Goal: Information Seeking & Learning: Understand process/instructions

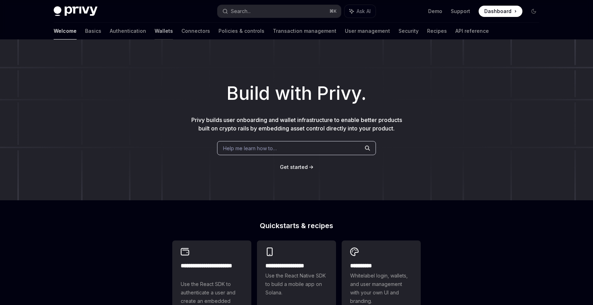
click at [155, 31] on link "Wallets" at bounding box center [164, 31] width 18 height 17
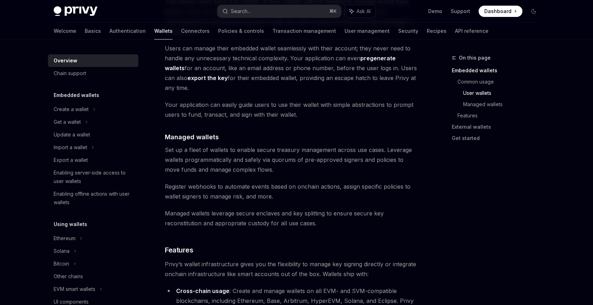
scroll to position [594, 0]
click at [66, 107] on div "Create a wallet" at bounding box center [71, 109] width 35 height 8
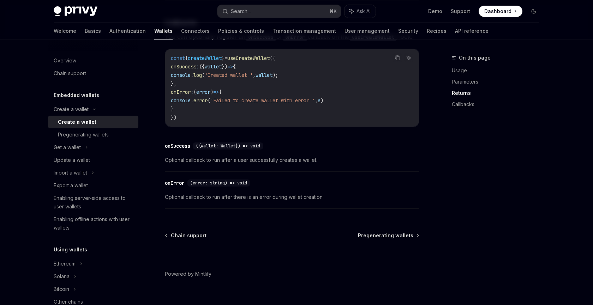
scroll to position [539, 0]
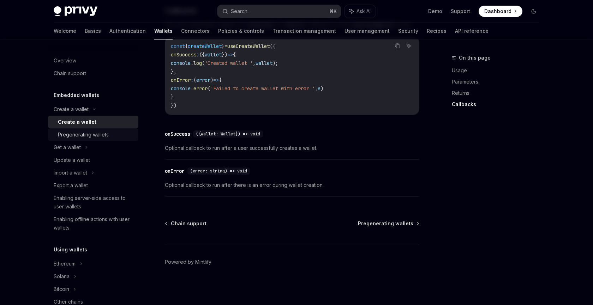
click at [75, 131] on div "Pregenerating wallets" at bounding box center [83, 135] width 51 height 8
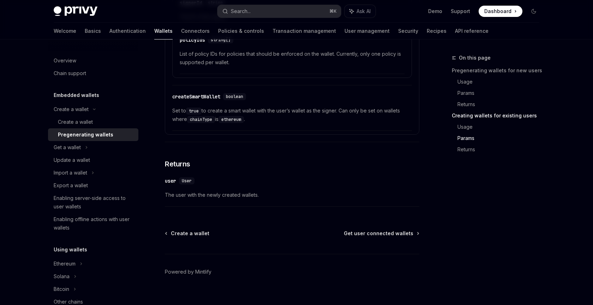
scroll to position [1323, 0]
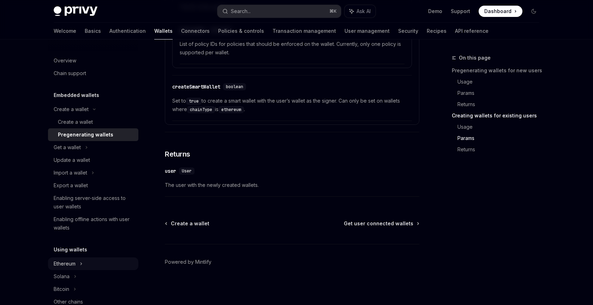
click at [74, 265] on div "Ethereum" at bounding box center [65, 264] width 22 height 8
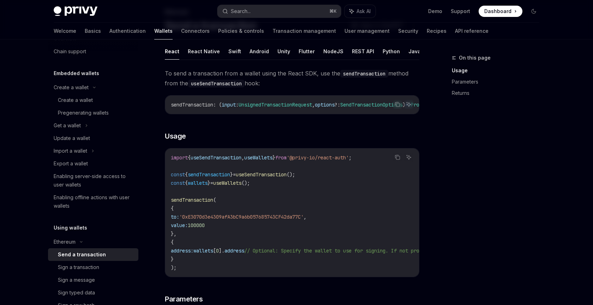
scroll to position [72, 0]
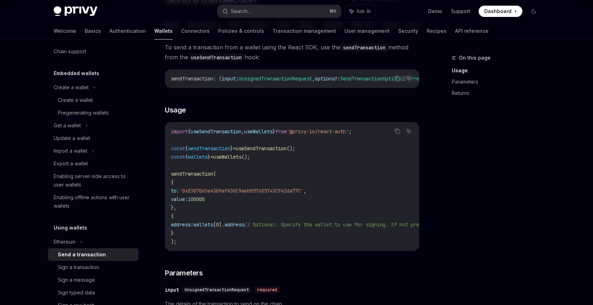
click at [177, 242] on code "import { useSendTransaction , useWallets } from '@privy-io/react-auth' ; const …" at bounding box center [356, 186] width 370 height 119
click at [213, 221] on code "import { useSendTransaction , useWallets } from '@privy-io/react-auth' ; const …" at bounding box center [356, 186] width 370 height 119
click at [200, 191] on span "'0xE3070d3e4309afA3bC9a6b057685743CF42da77C'" at bounding box center [241, 191] width 124 height 6
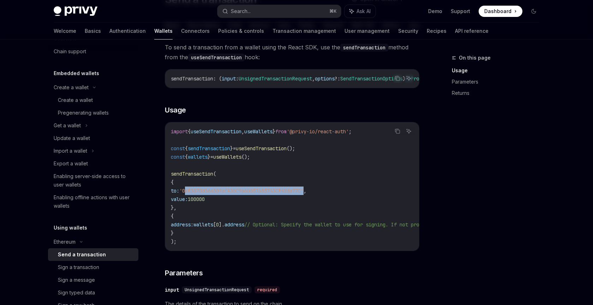
click at [200, 191] on span "'0xE3070d3e4309afA3bC9a6b057685743CF42da77C'" at bounding box center [241, 191] width 124 height 6
click at [188, 201] on span "value:" at bounding box center [179, 199] width 17 height 6
click at [193, 228] on span "address:" at bounding box center [182, 225] width 23 height 6
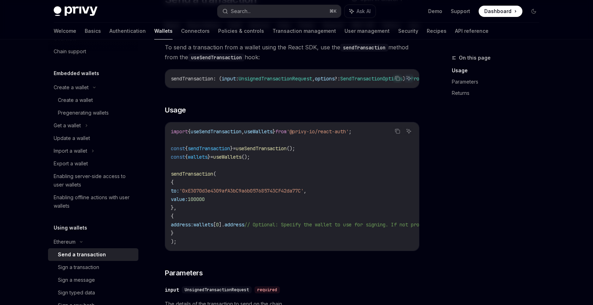
drag, startPoint x: 205, startPoint y: 228, endPoint x: 243, endPoint y: 228, distance: 37.8
click at [242, 228] on span "address: wallets [ 0 ]. address // Optional: Specify the wallet to use for sign…" at bounding box center [347, 225] width 353 height 6
click at [243, 228] on span "address" at bounding box center [235, 225] width 20 height 6
click at [235, 157] on span "useWallets" at bounding box center [227, 157] width 28 height 6
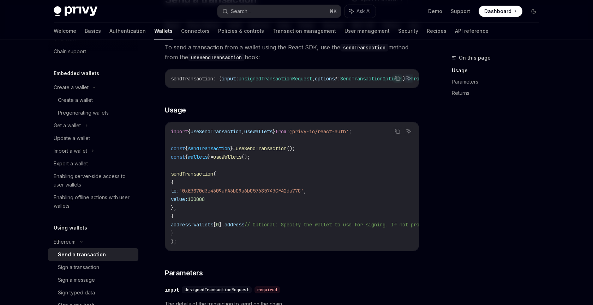
click at [235, 157] on span "useWallets" at bounding box center [227, 157] width 28 height 6
click at [235, 159] on span "useWallets" at bounding box center [227, 157] width 28 height 6
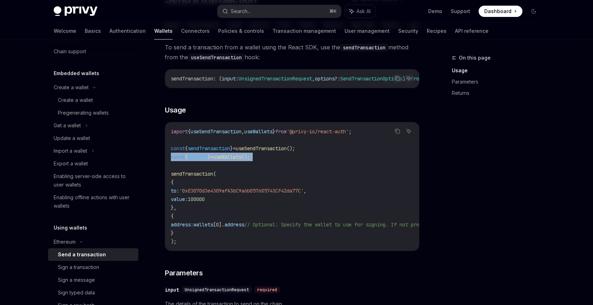
click at [235, 159] on span "useWallets" at bounding box center [227, 157] width 28 height 6
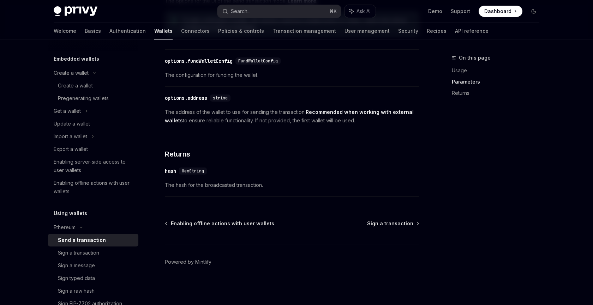
scroll to position [40, 0]
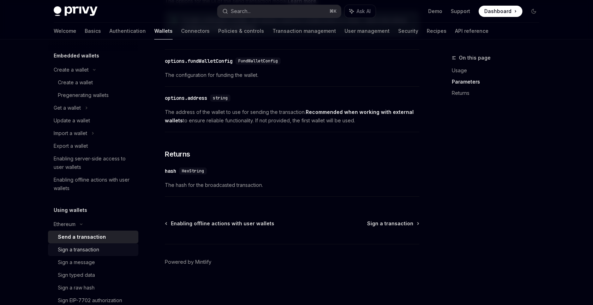
click at [85, 251] on div "Sign a transaction" at bounding box center [78, 250] width 41 height 8
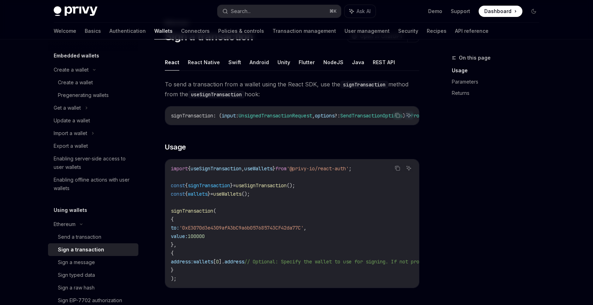
scroll to position [77, 0]
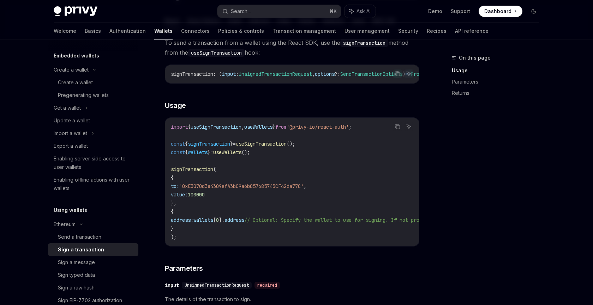
click at [208, 172] on span "signTransaction" at bounding box center [192, 169] width 42 height 6
drag, startPoint x: 208, startPoint y: 224, endPoint x: 268, endPoint y: 224, distance: 59.7
click at [268, 223] on span "address: wallets [ 0 ]. address // Optional: Specify the wallet to use for sign…" at bounding box center [347, 220] width 353 height 6
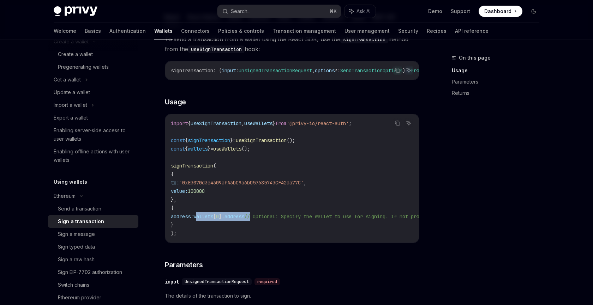
scroll to position [92, 0]
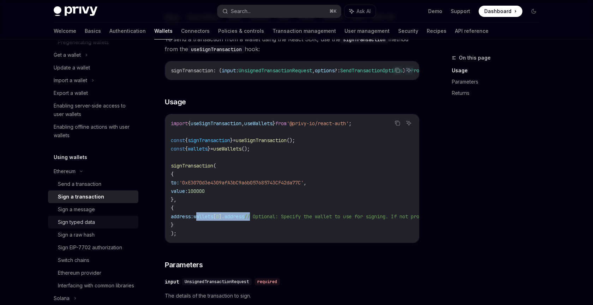
click at [90, 227] on link "Sign typed data" at bounding box center [93, 222] width 90 height 13
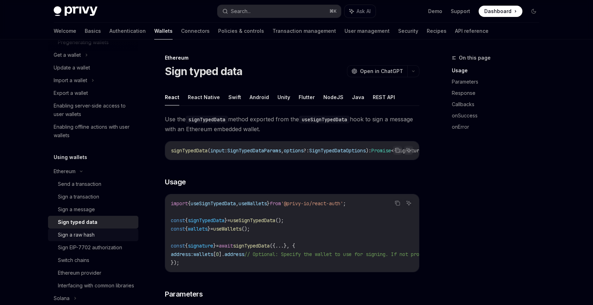
click at [90, 239] on link "Sign a raw hash" at bounding box center [93, 235] width 90 height 13
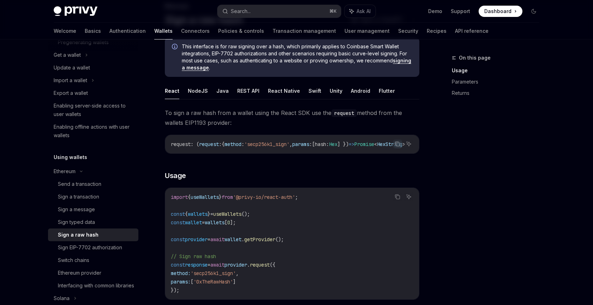
scroll to position [161, 0]
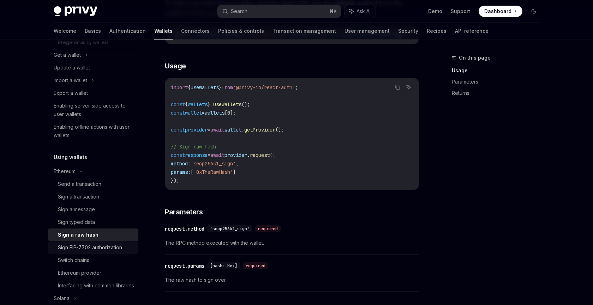
click at [70, 250] on div "Sign EIP-7702 authorization" at bounding box center [90, 248] width 64 height 8
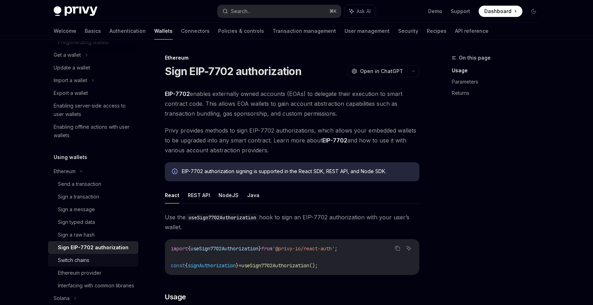
click at [74, 263] on div "Switch chains" at bounding box center [73, 260] width 31 height 8
type textarea "*"
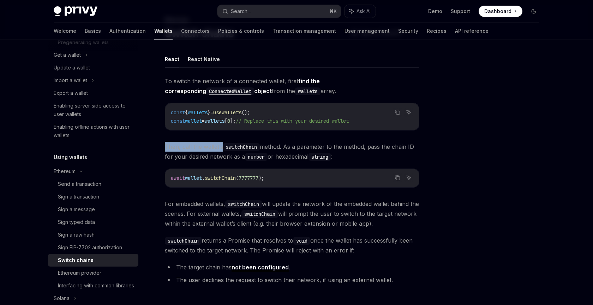
drag, startPoint x: 163, startPoint y: 146, endPoint x: 222, endPoint y: 146, distance: 58.6
click at [222, 146] on div "Ethereum Switch chains OpenAI Open in ChatGPT OpenAI Open in ChatGPT React Reac…" at bounding box center [226, 204] width 390 height 377
click at [225, 110] on span "useWallets" at bounding box center [227, 112] width 28 height 6
copy span "useWallets"
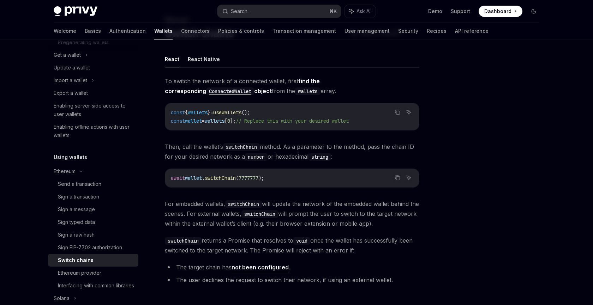
click at [194, 179] on span "wallet" at bounding box center [193, 178] width 17 height 6
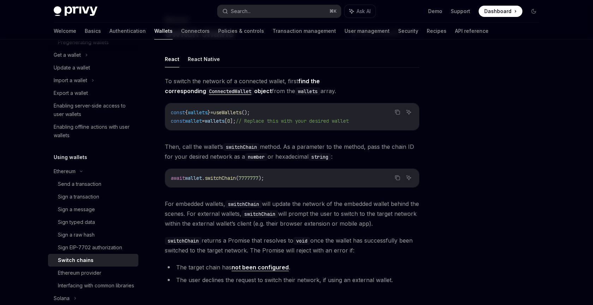
click at [194, 179] on span "wallet" at bounding box center [193, 178] width 17 height 6
click at [226, 179] on span "switchChain" at bounding box center [220, 178] width 31 height 6
click at [236, 180] on span "switchChain" at bounding box center [220, 178] width 31 height 6
